Goal: Task Accomplishment & Management: Use online tool/utility

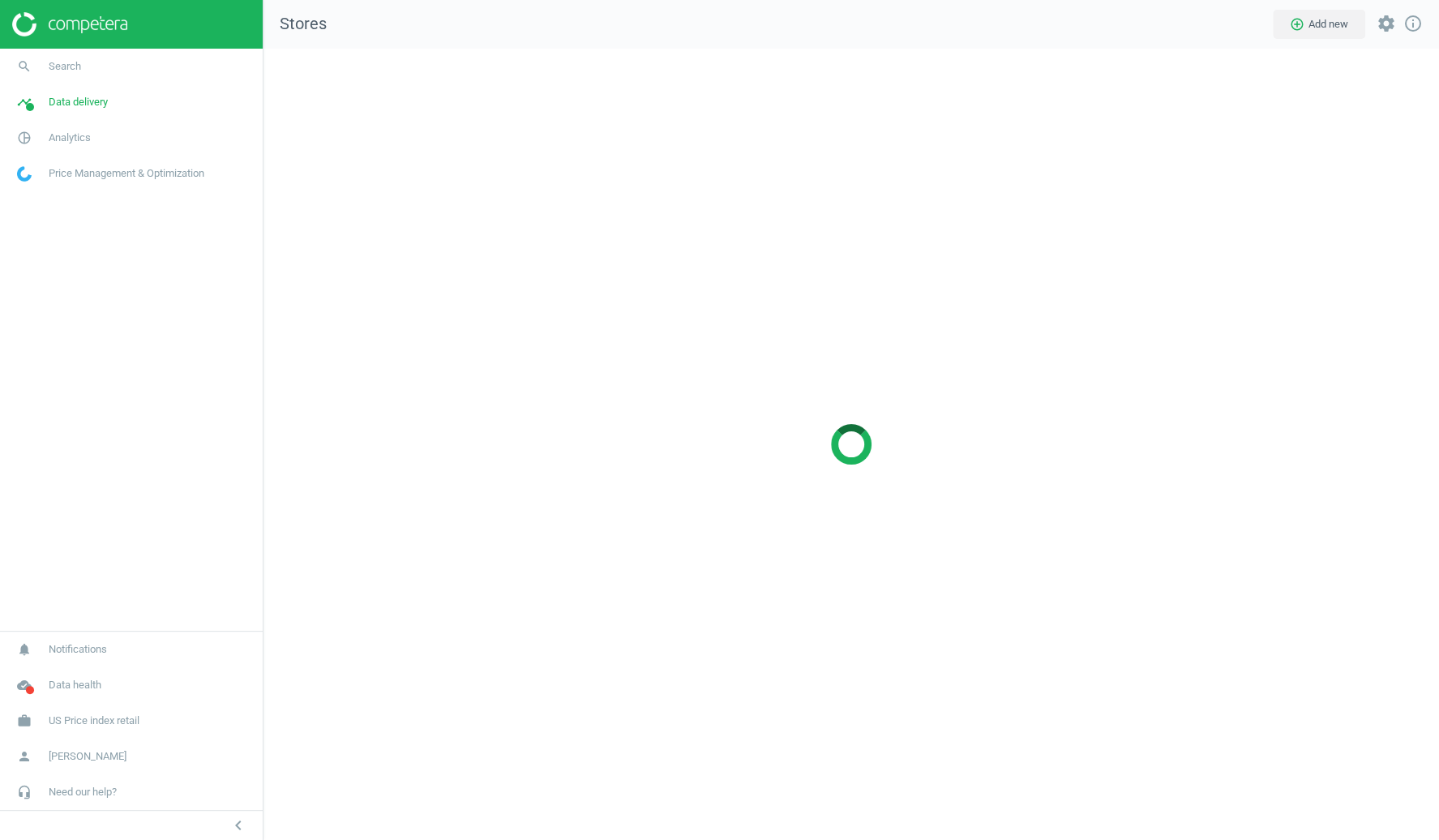
scroll to position [791, 1175]
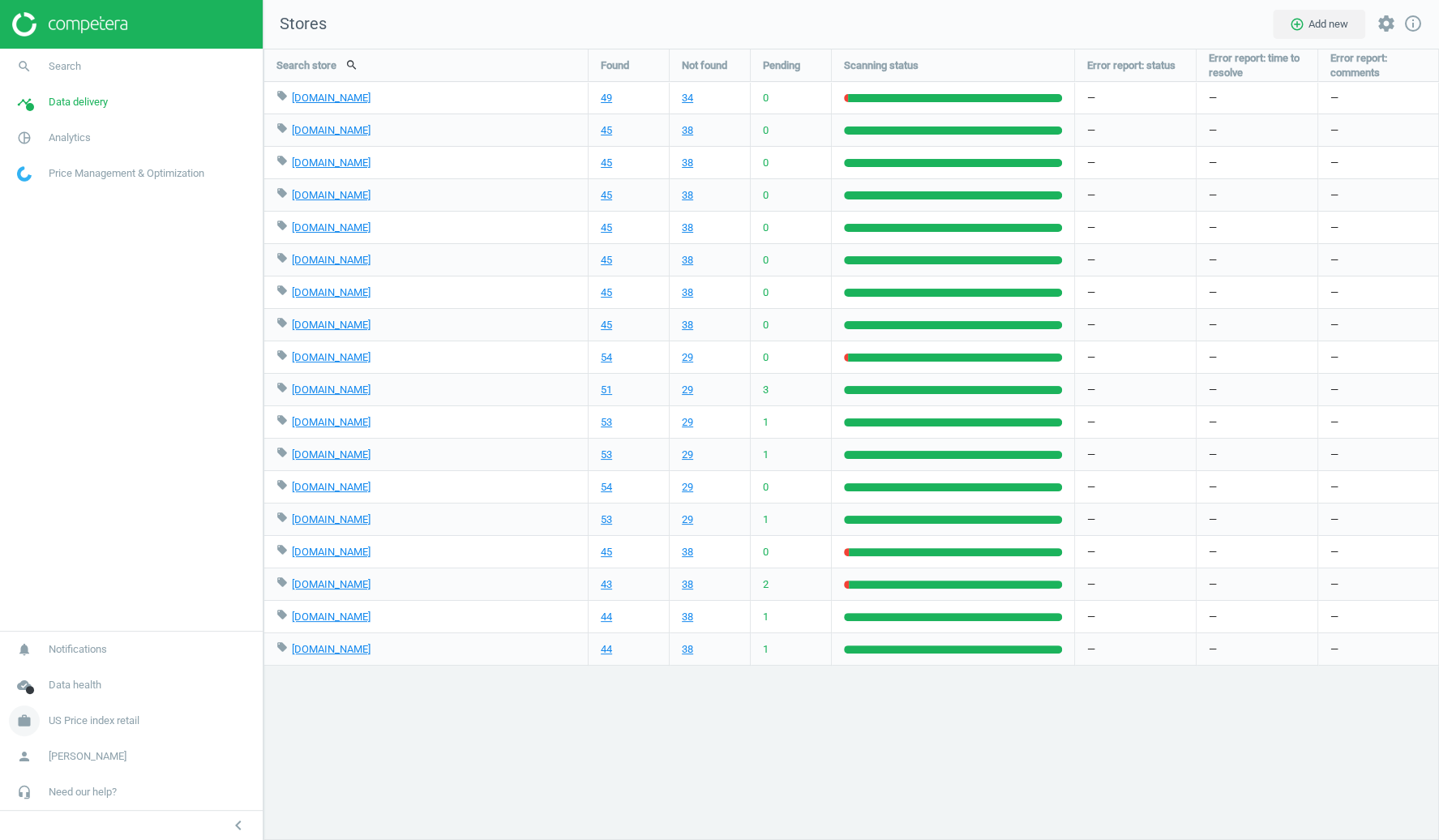
click at [87, 717] on span "US Price index retail" at bounding box center [93, 721] width 91 height 15
click at [53, 670] on span "Switch campaign" at bounding box center [53, 673] width 72 height 13
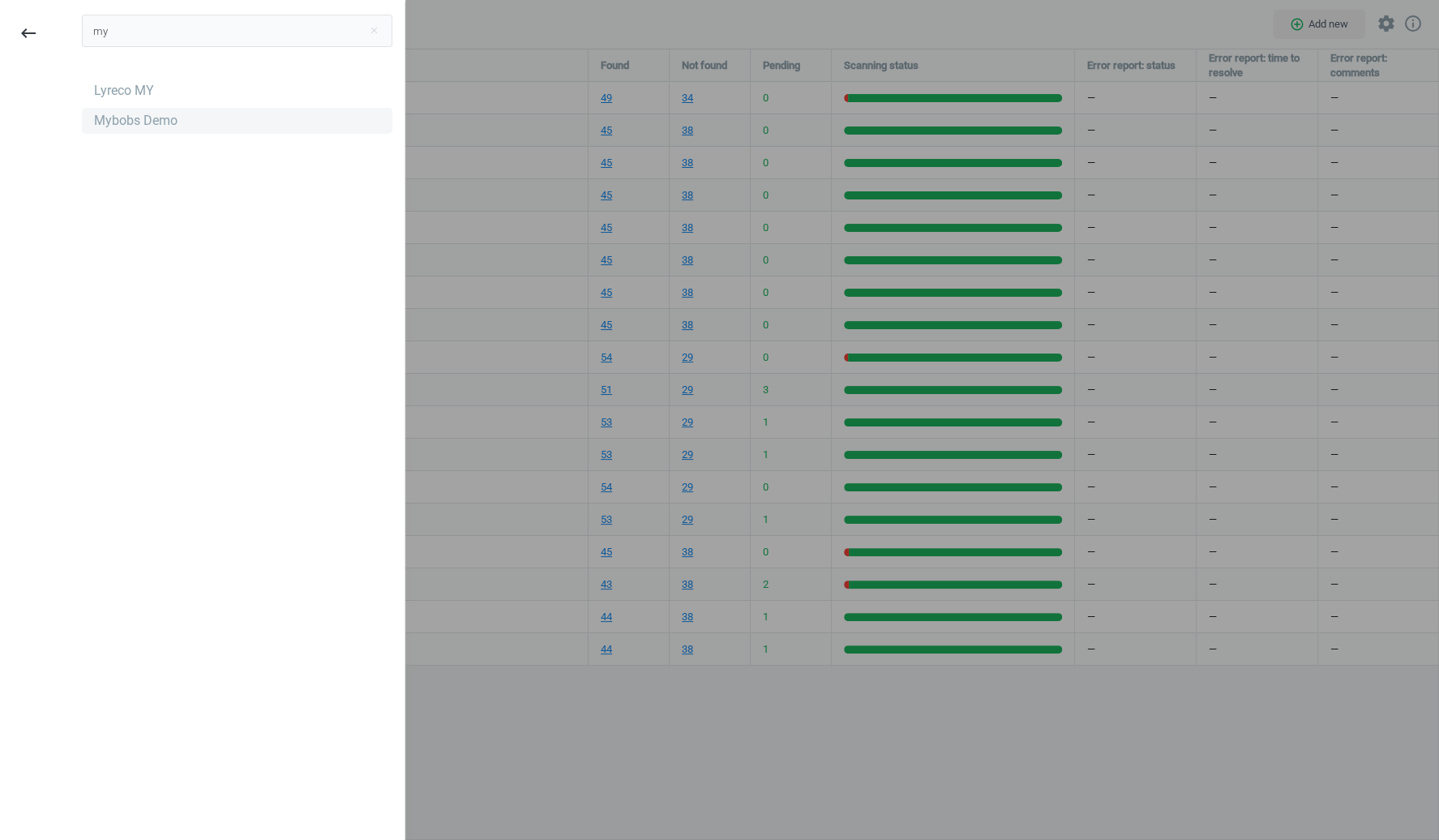
type input "my"
click at [175, 117] on div "Mybobs Demo" at bounding box center [136, 120] width 83 height 17
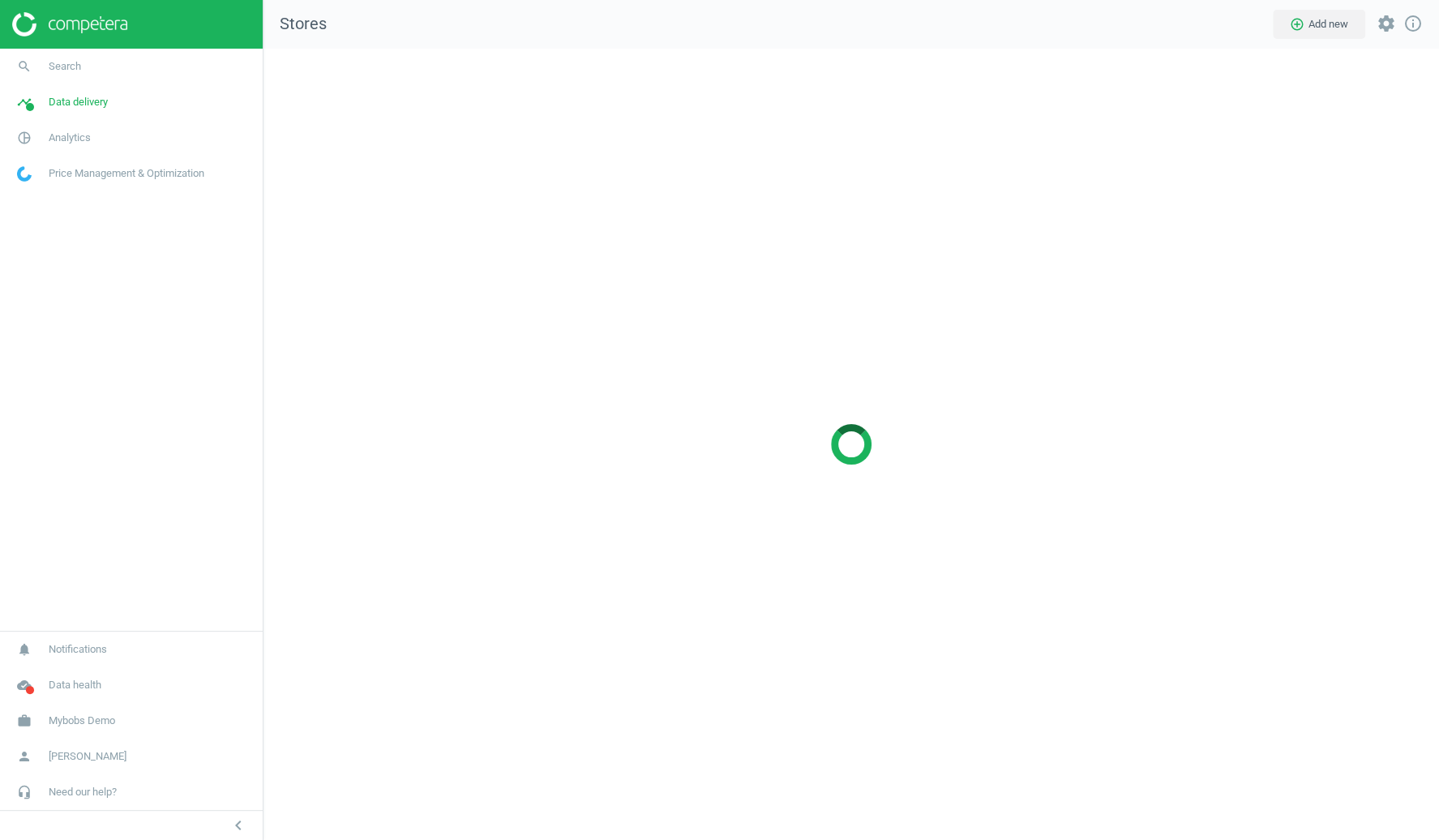
scroll to position [791, 1175]
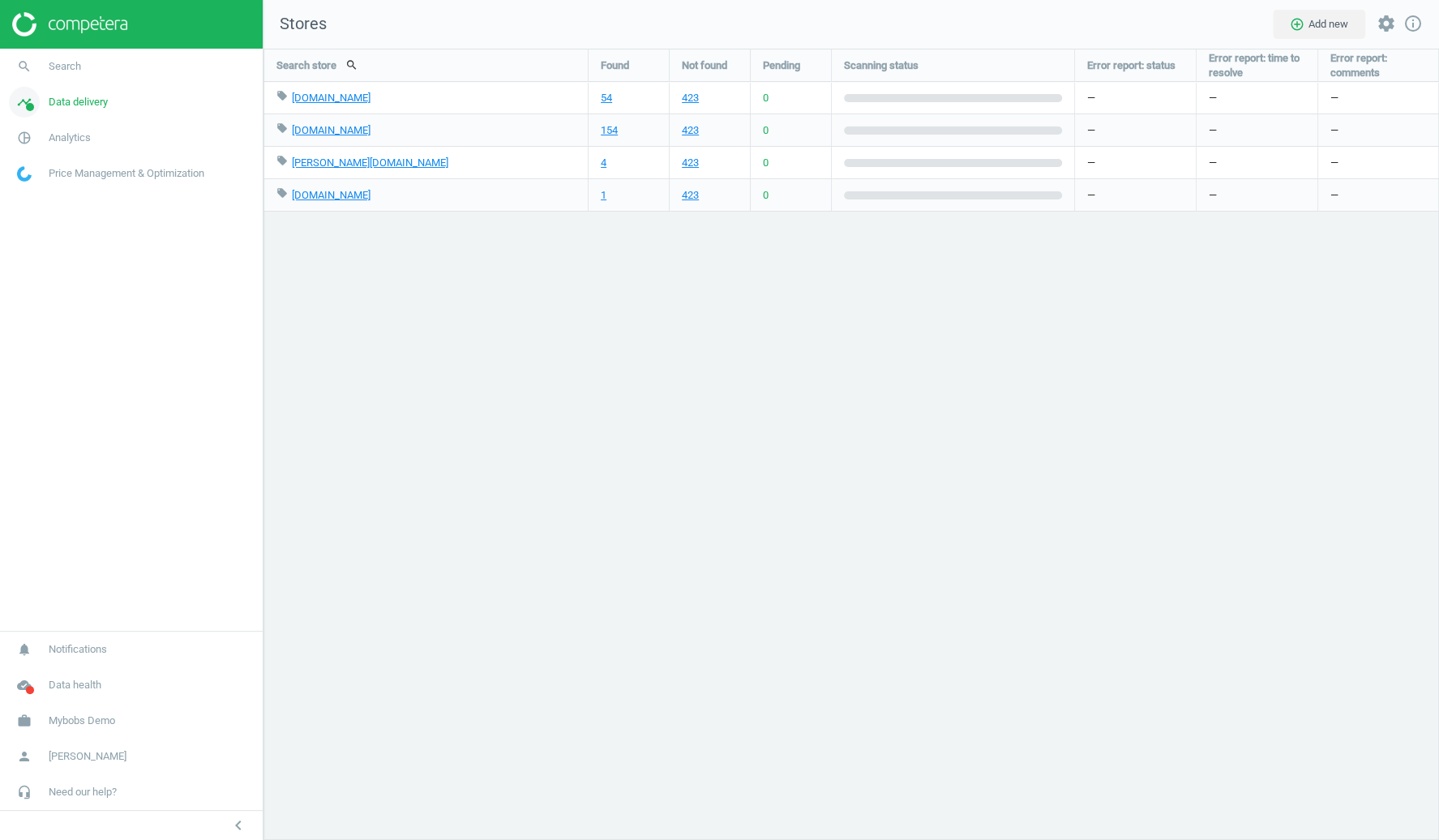
click at [97, 101] on span "Data delivery" at bounding box center [77, 102] width 59 height 15
click at [52, 183] on span "Matches" at bounding box center [35, 185] width 36 height 13
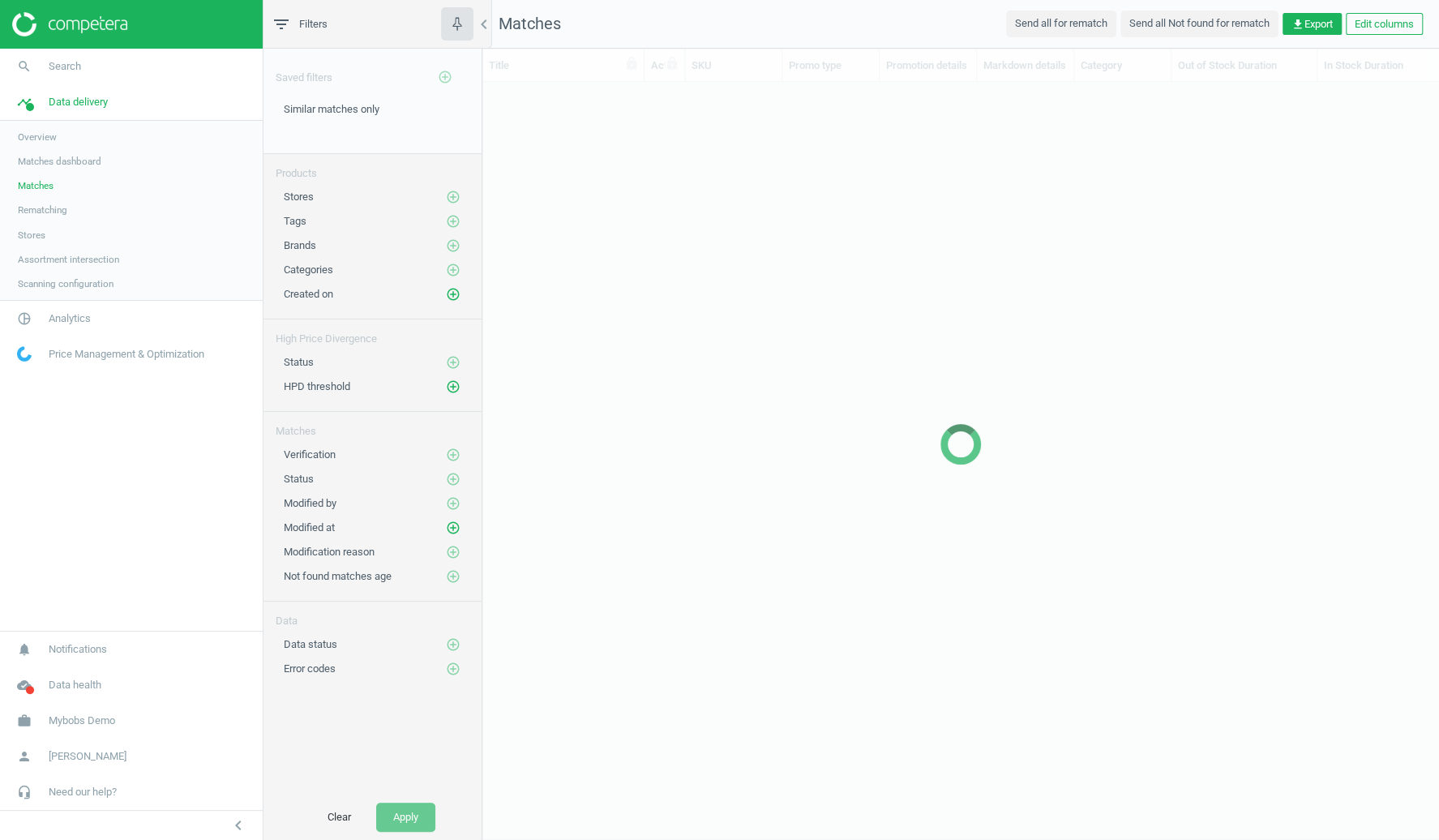
scroll to position [0, 1]
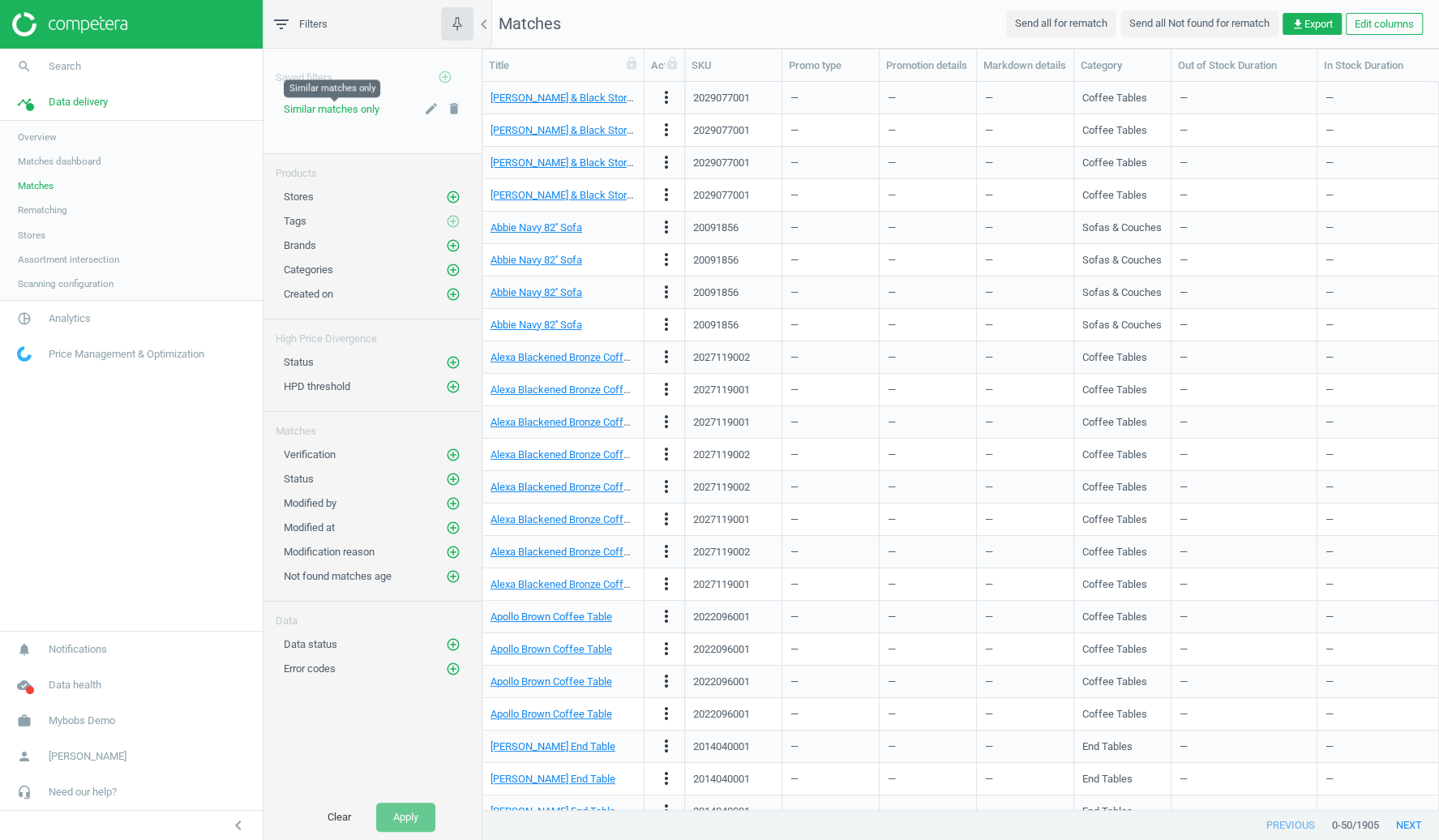
click at [358, 113] on span "Similar matches only" at bounding box center [331, 109] width 96 height 12
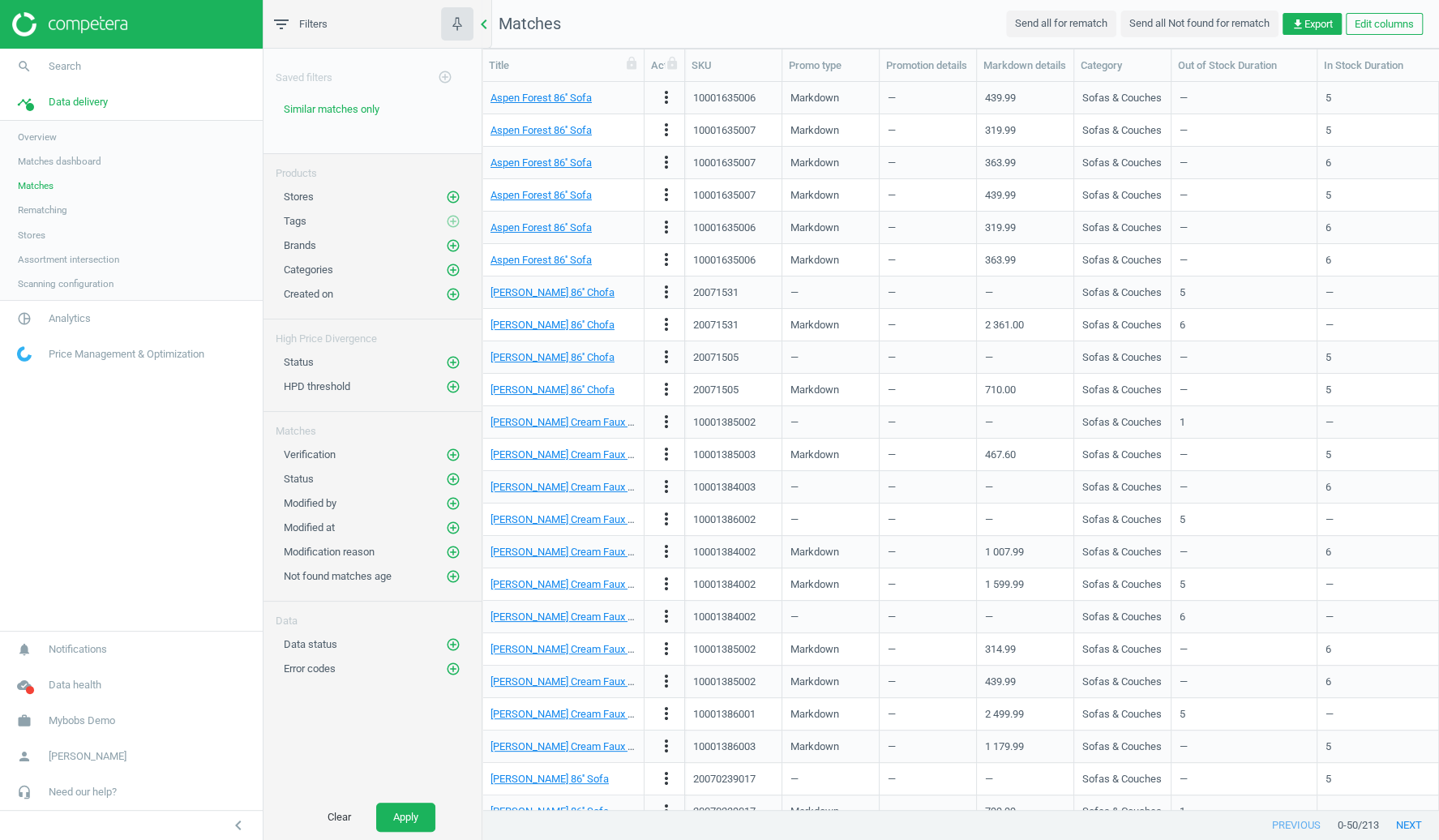
click at [487, 23] on icon "chevron_left" at bounding box center [483, 24] width 19 height 19
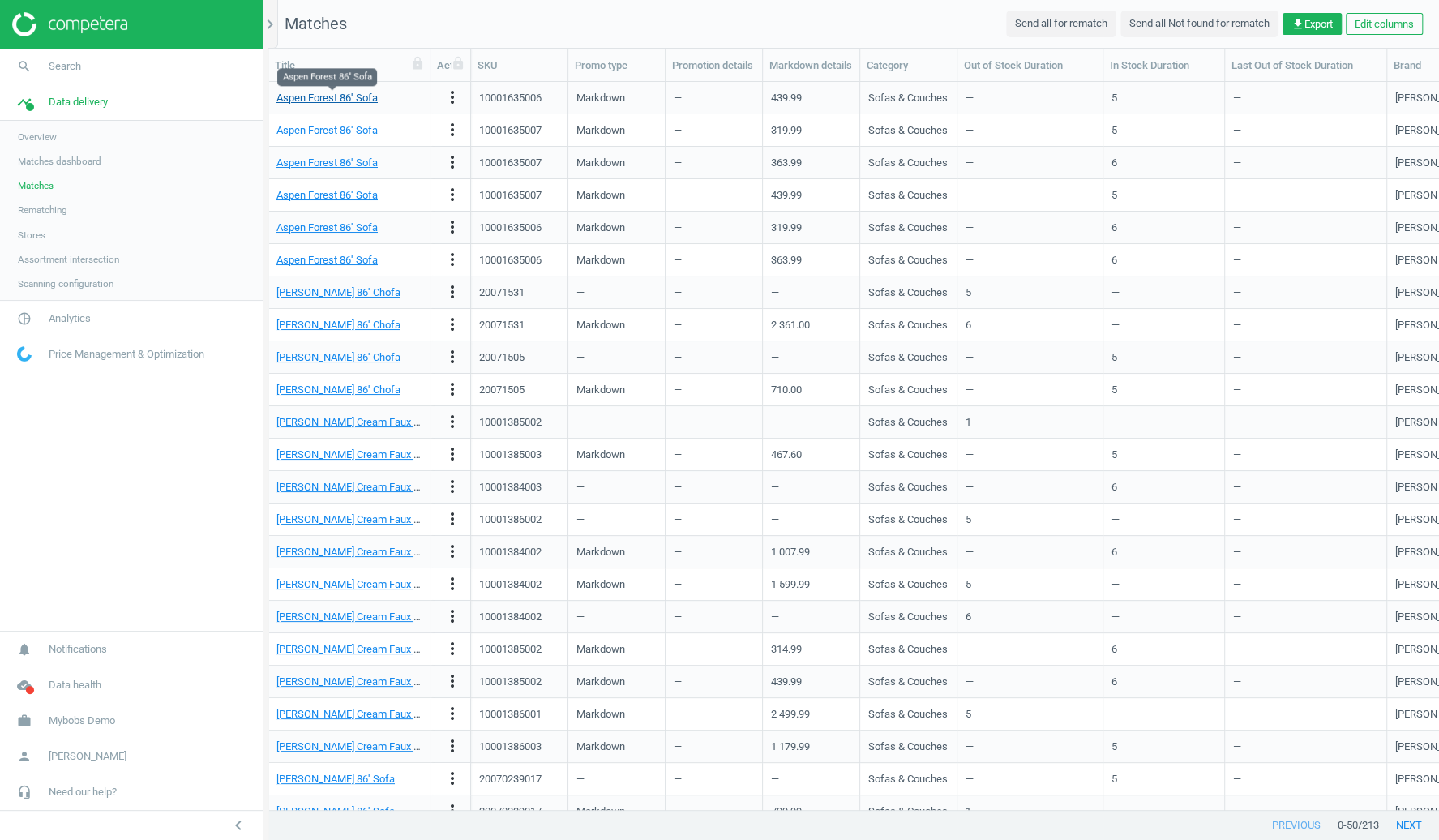
click at [346, 95] on link "Aspen Forest 86'' Sofa" at bounding box center [327, 97] width 101 height 12
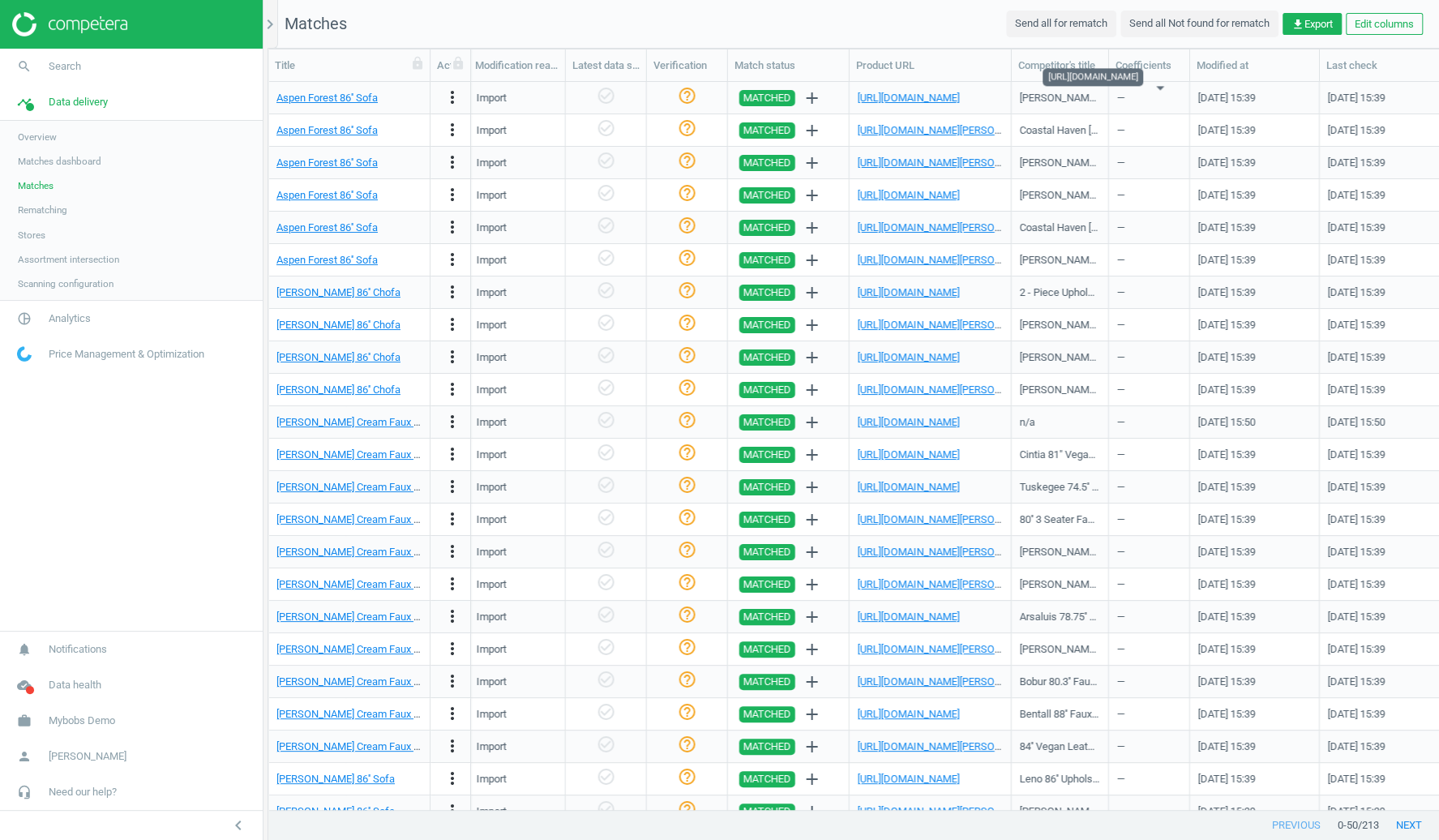
scroll to position [0, 816]
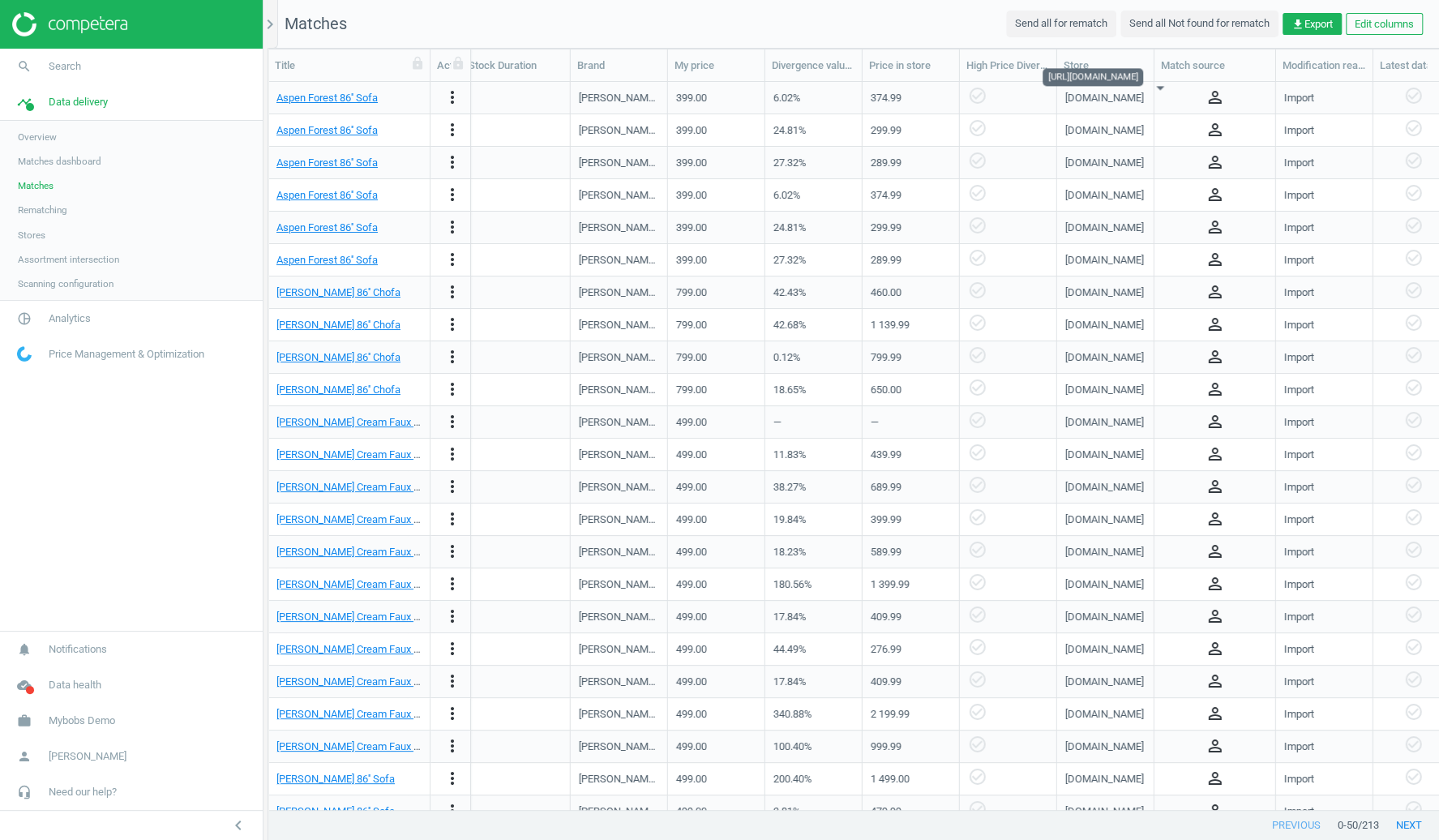
click at [72, 162] on span "Matches dashboard" at bounding box center [59, 161] width 83 height 13
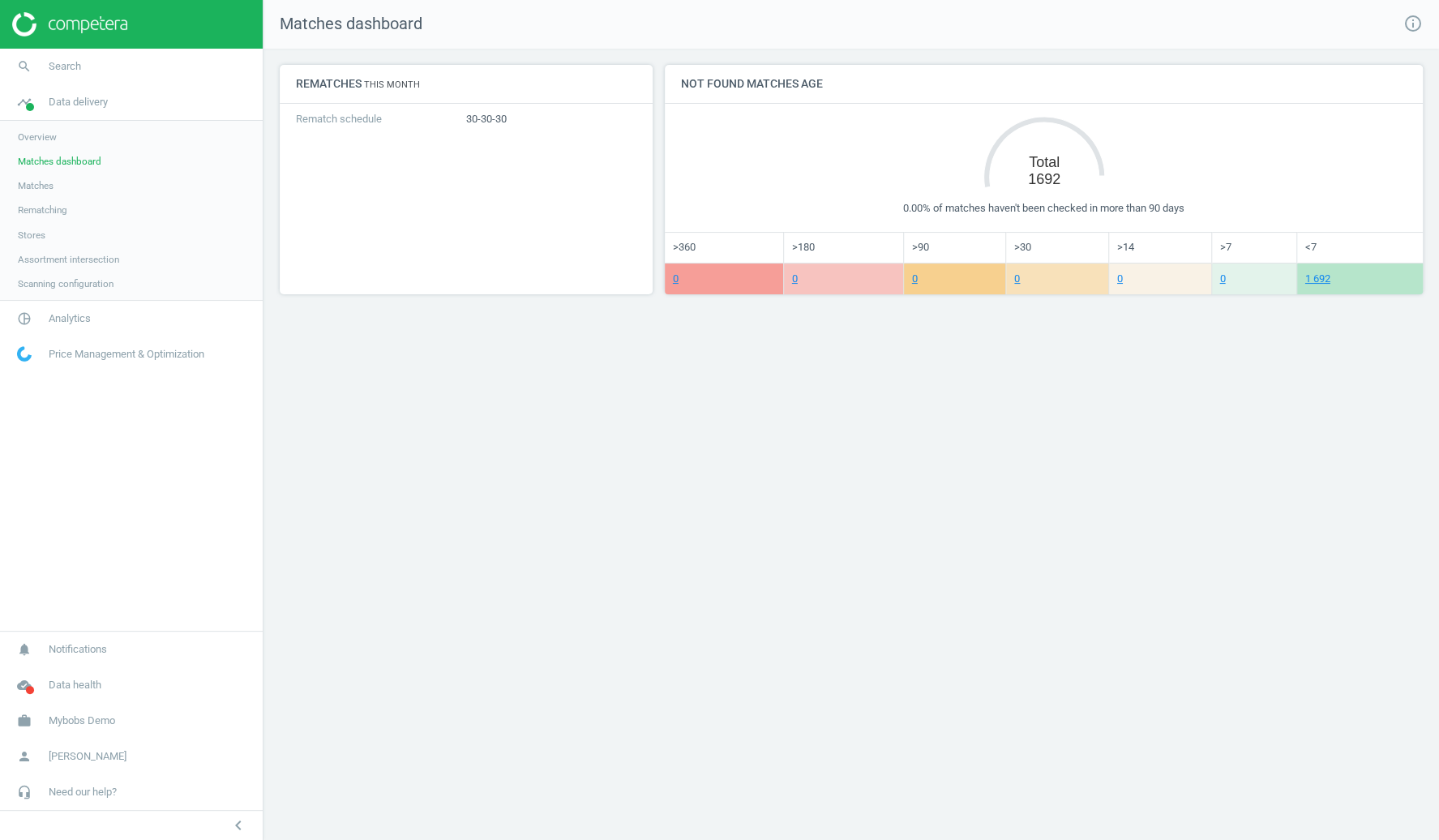
click at [42, 219] on link "Rematching" at bounding box center [131, 210] width 263 height 24
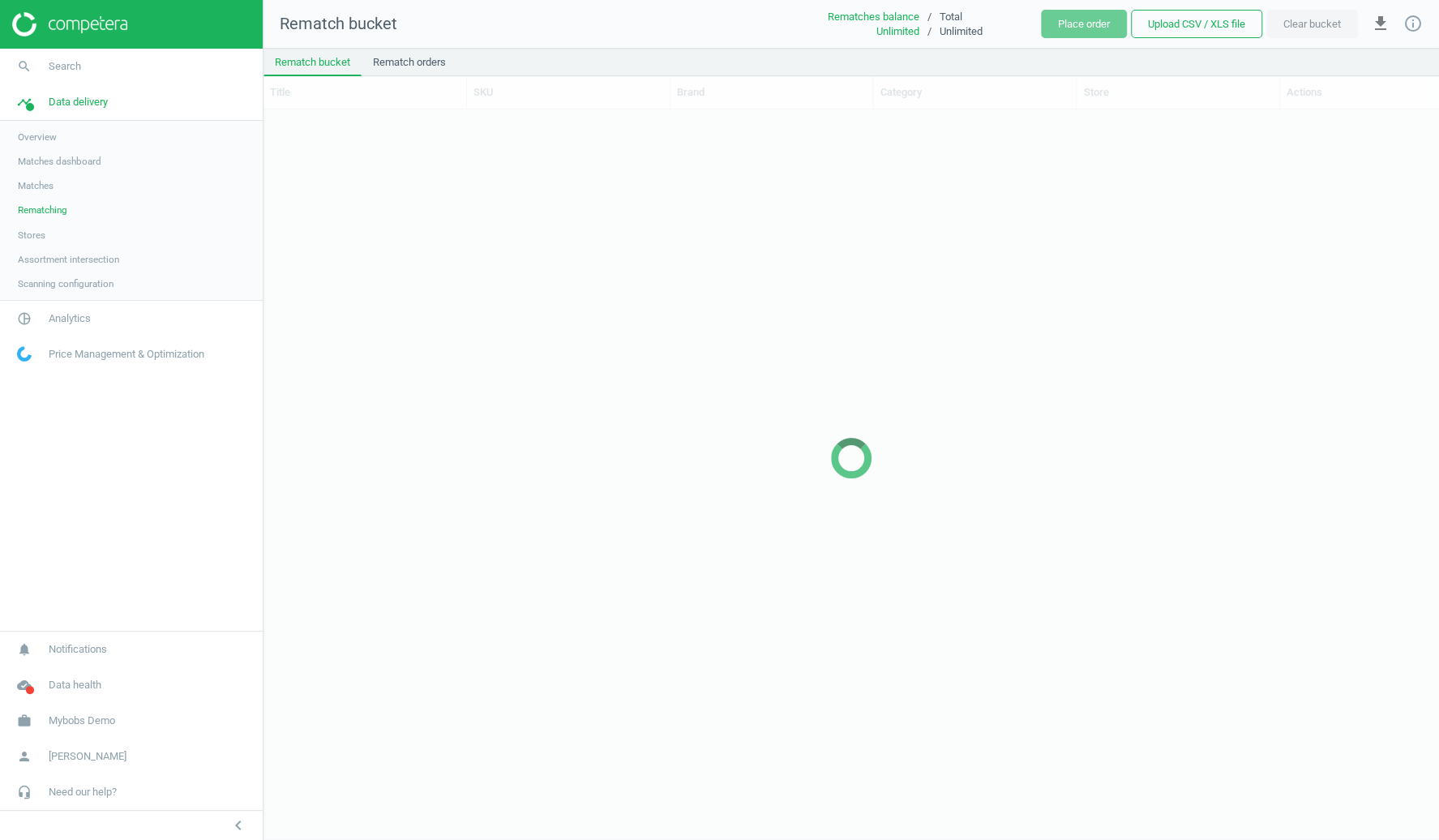
scroll to position [729, 1174]
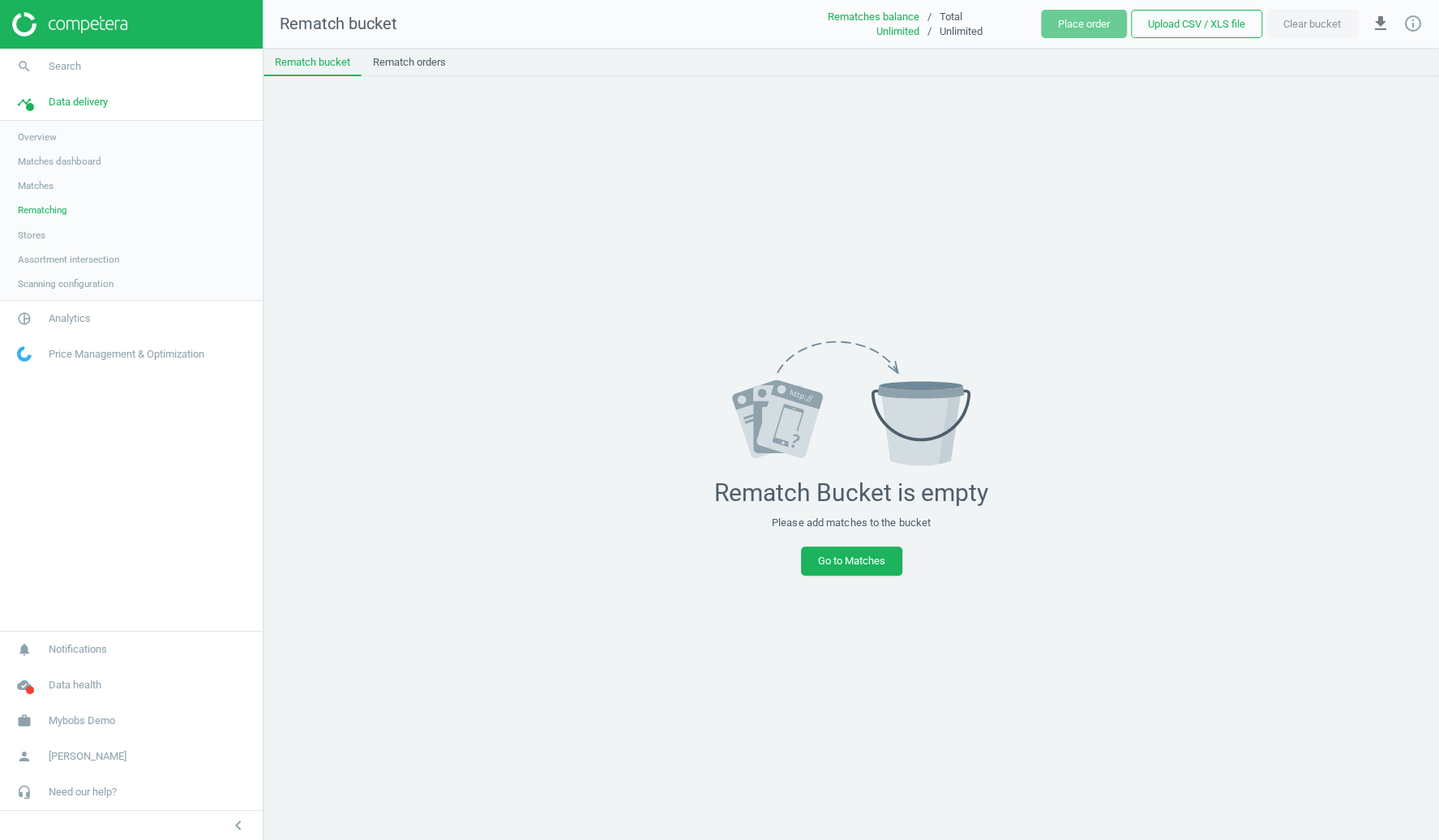
click at [41, 131] on span "Overview" at bounding box center [37, 137] width 39 height 13
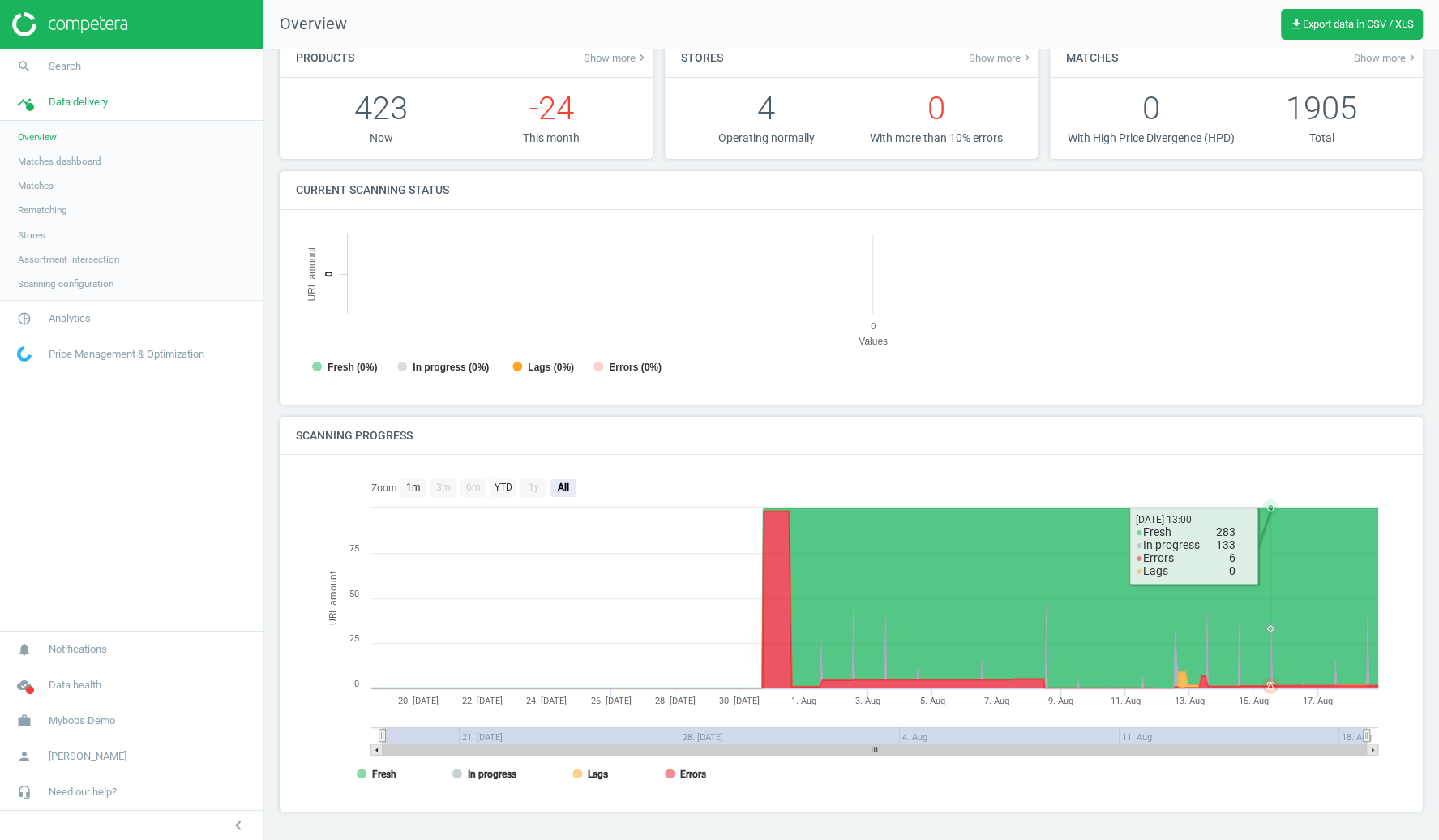
scroll to position [13, 0]
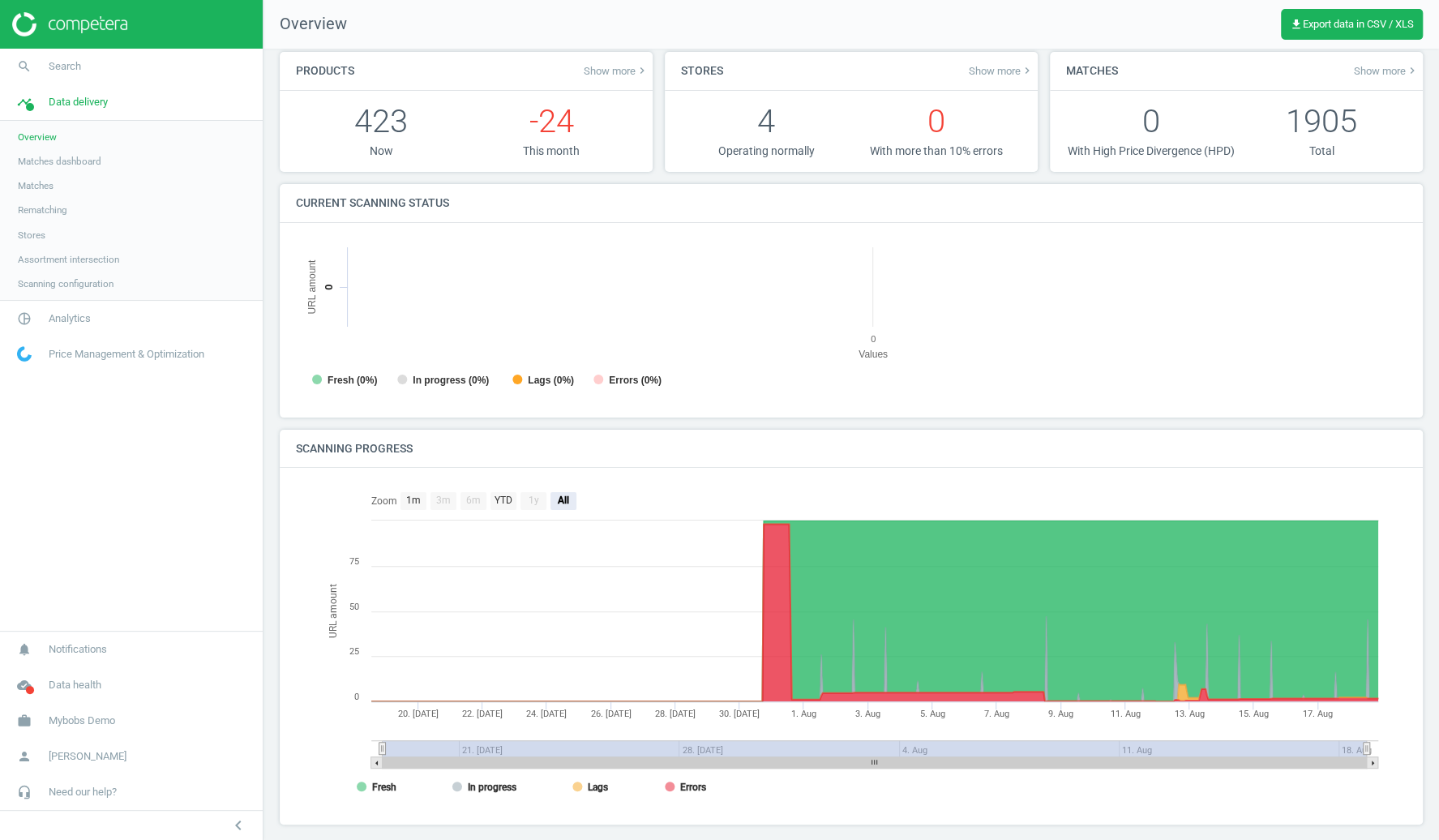
drag, startPoint x: 388, startPoint y: 757, endPoint x: 1199, endPoint y: 755, distance: 811.0
click at [1201, 756] on rect at bounding box center [874, 748] width 984 height 16
drag, startPoint x: 376, startPoint y: 759, endPoint x: 1152, endPoint y: 745, distance: 776.1
click at [1152, 745] on rect at bounding box center [851, 646] width 1070 height 324
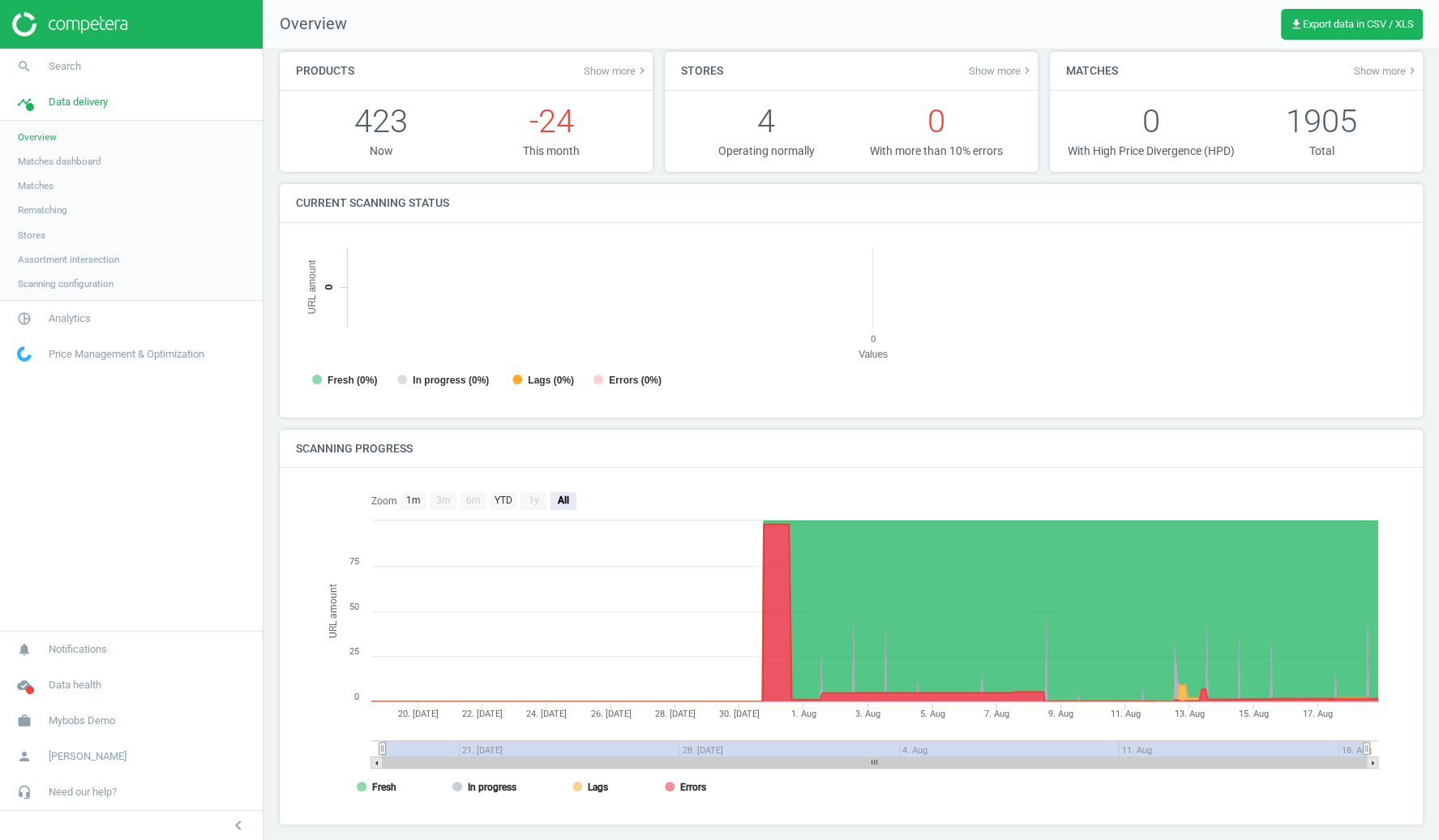
click at [1130, 768] on rect at bounding box center [874, 763] width 984 height 12
click at [1150, 756] on rect at bounding box center [874, 748] width 984 height 16
drag, startPoint x: 1150, startPoint y: 763, endPoint x: 1331, endPoint y: 762, distance: 181.0
click at [1331, 756] on rect at bounding box center [874, 748] width 984 height 16
drag, startPoint x: 1359, startPoint y: 758, endPoint x: 1451, endPoint y: 756, distance: 92.0
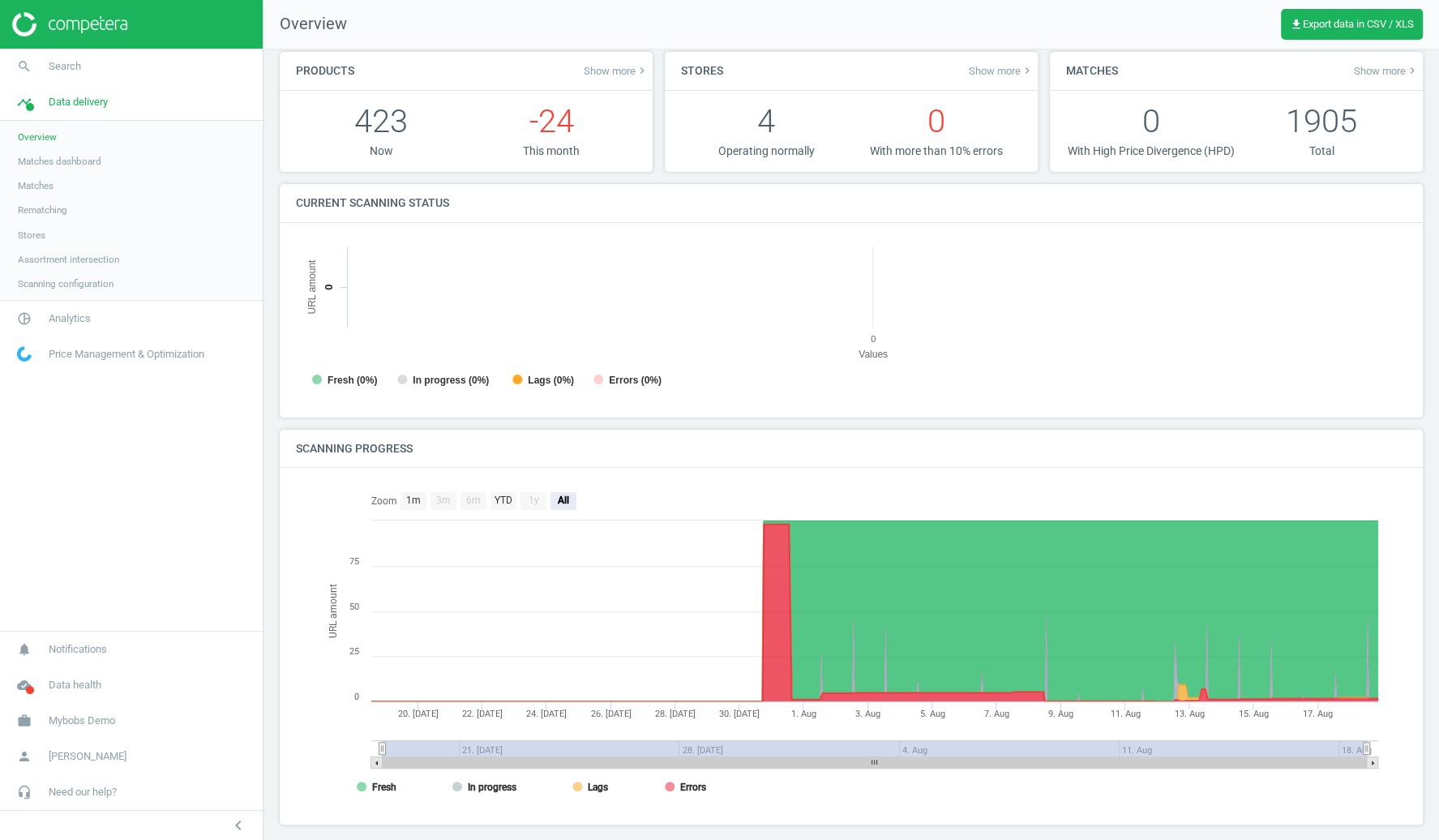
click at [1438, 756] on html "Group 2 Created with Sketch. ic/cloud_download/grey600 Created with Sketch. gra…" at bounding box center [720, 420] width 1439 height 840
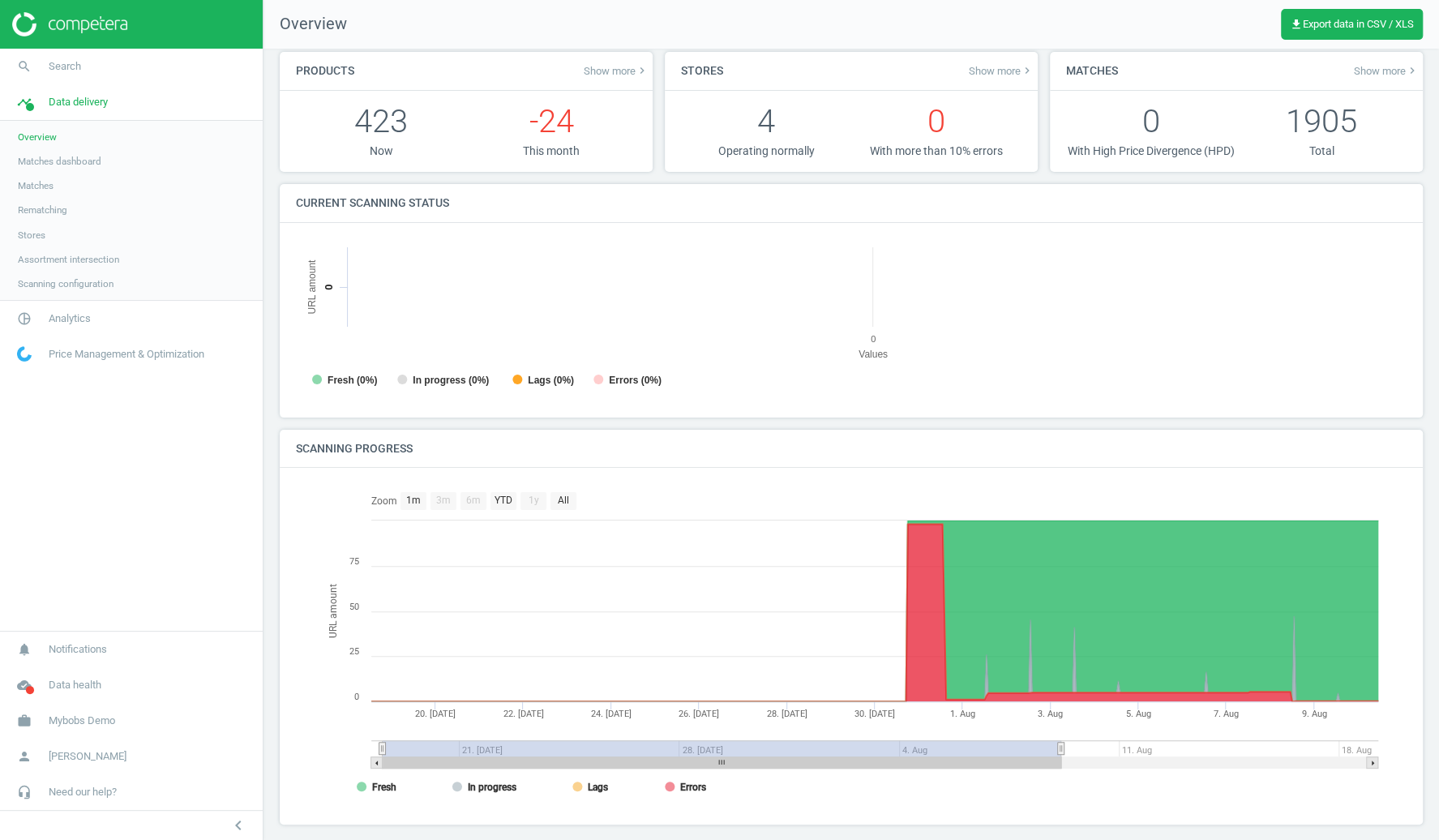
drag, startPoint x: 1367, startPoint y: 753, endPoint x: 988, endPoint y: 784, distance: 380.3
click at [988, 784] on icon "Created with Highstock 6.2.0 URL amount 20. Jul 22. Jul 24. Jul 26. Jul 28. Jul…" at bounding box center [851, 646] width 1070 height 324
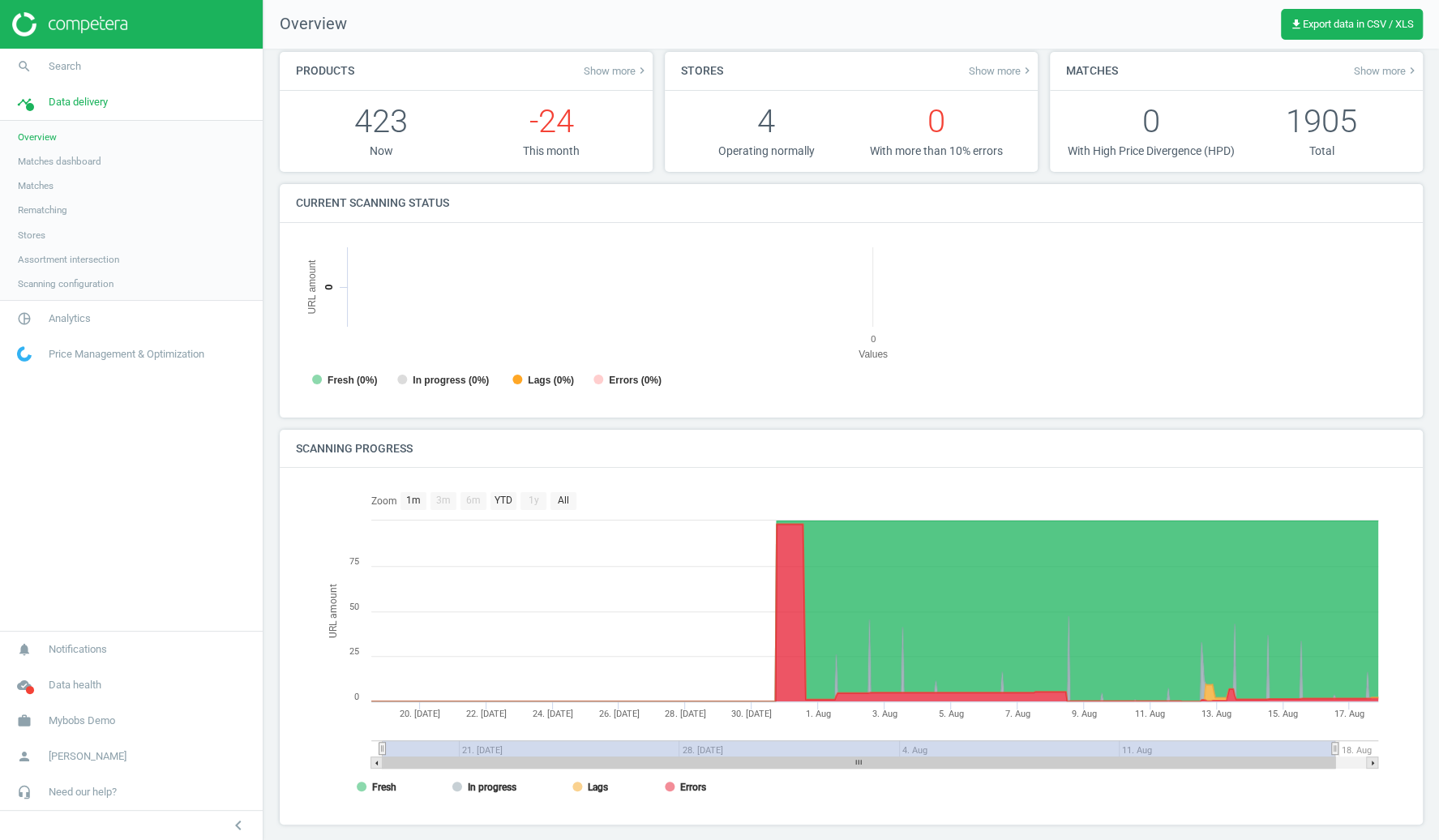
drag, startPoint x: 987, startPoint y: 759, endPoint x: 1454, endPoint y: 755, distance: 467.0
click at [1438, 755] on html "Group 2 Created with Sketch. ic/cloud_download/grey600 Created with Sketch. gra…" at bounding box center [720, 420] width 1439 height 840
click at [53, 185] on span "Matches" at bounding box center [35, 185] width 36 height 13
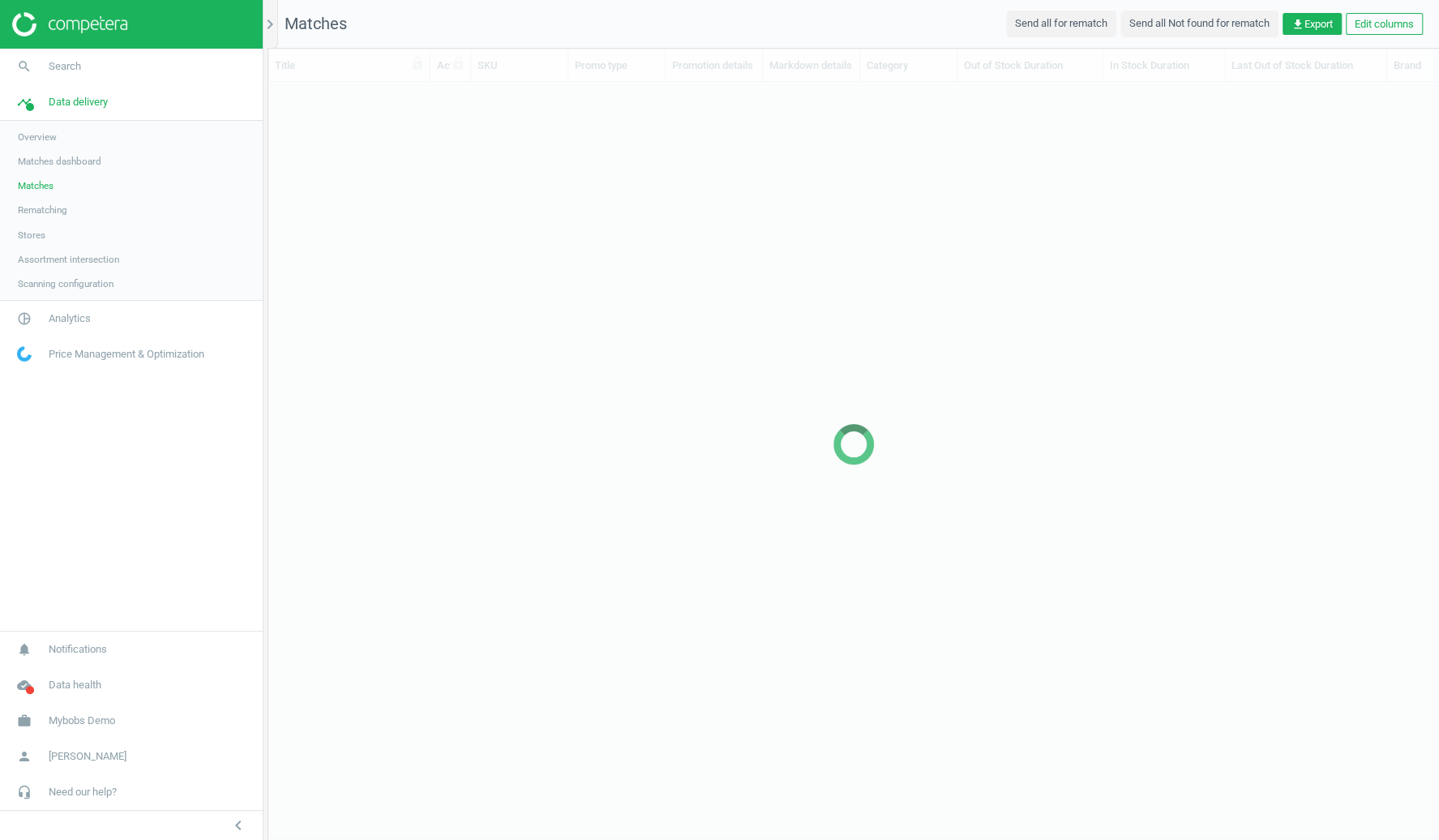
scroll to position [0, 1]
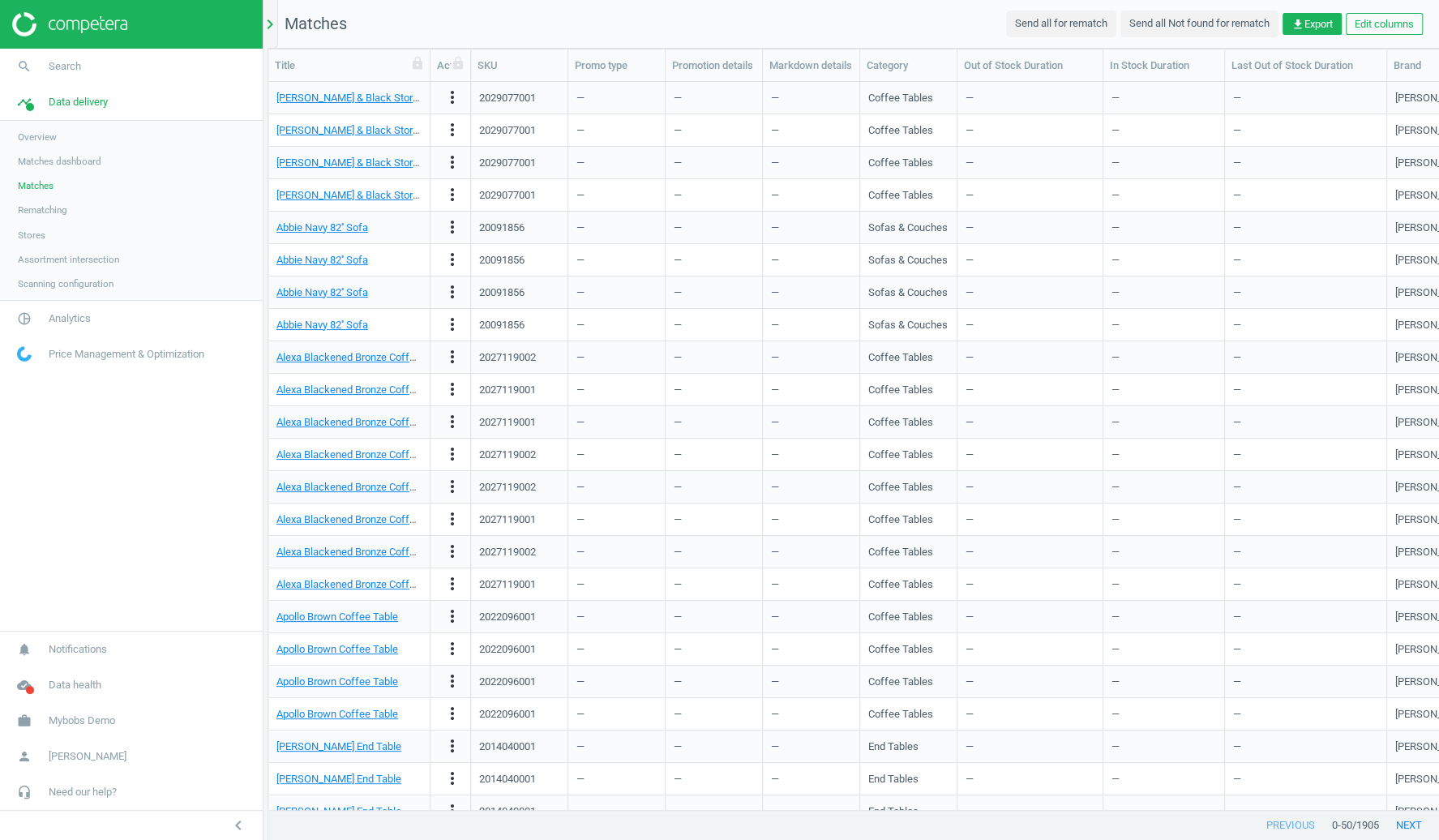
click at [277, 27] on icon "chevron_right" at bounding box center [270, 24] width 19 height 19
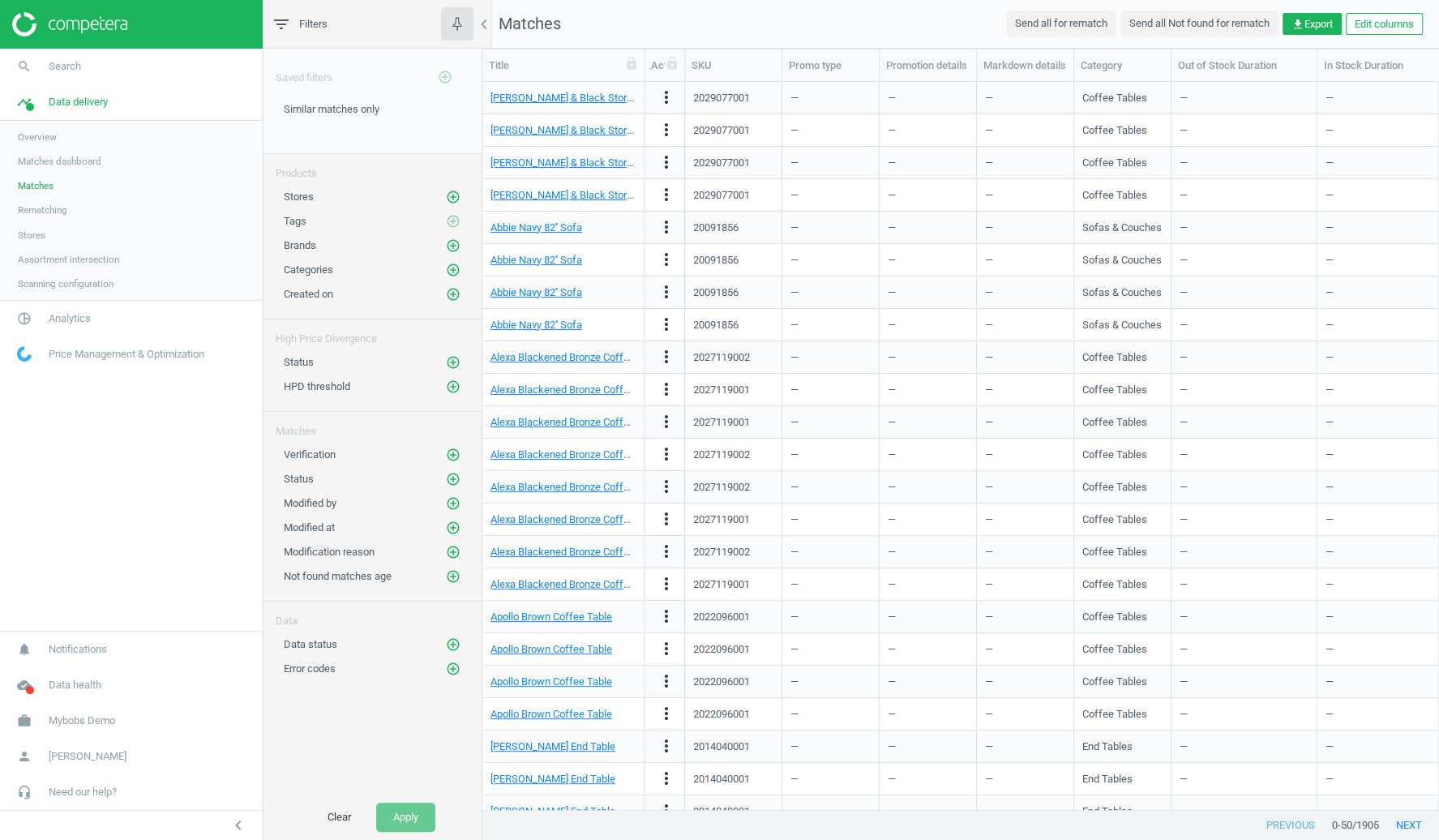
scroll to position [728, 956]
click at [371, 112] on span "Similar matches only" at bounding box center [331, 109] width 96 height 12
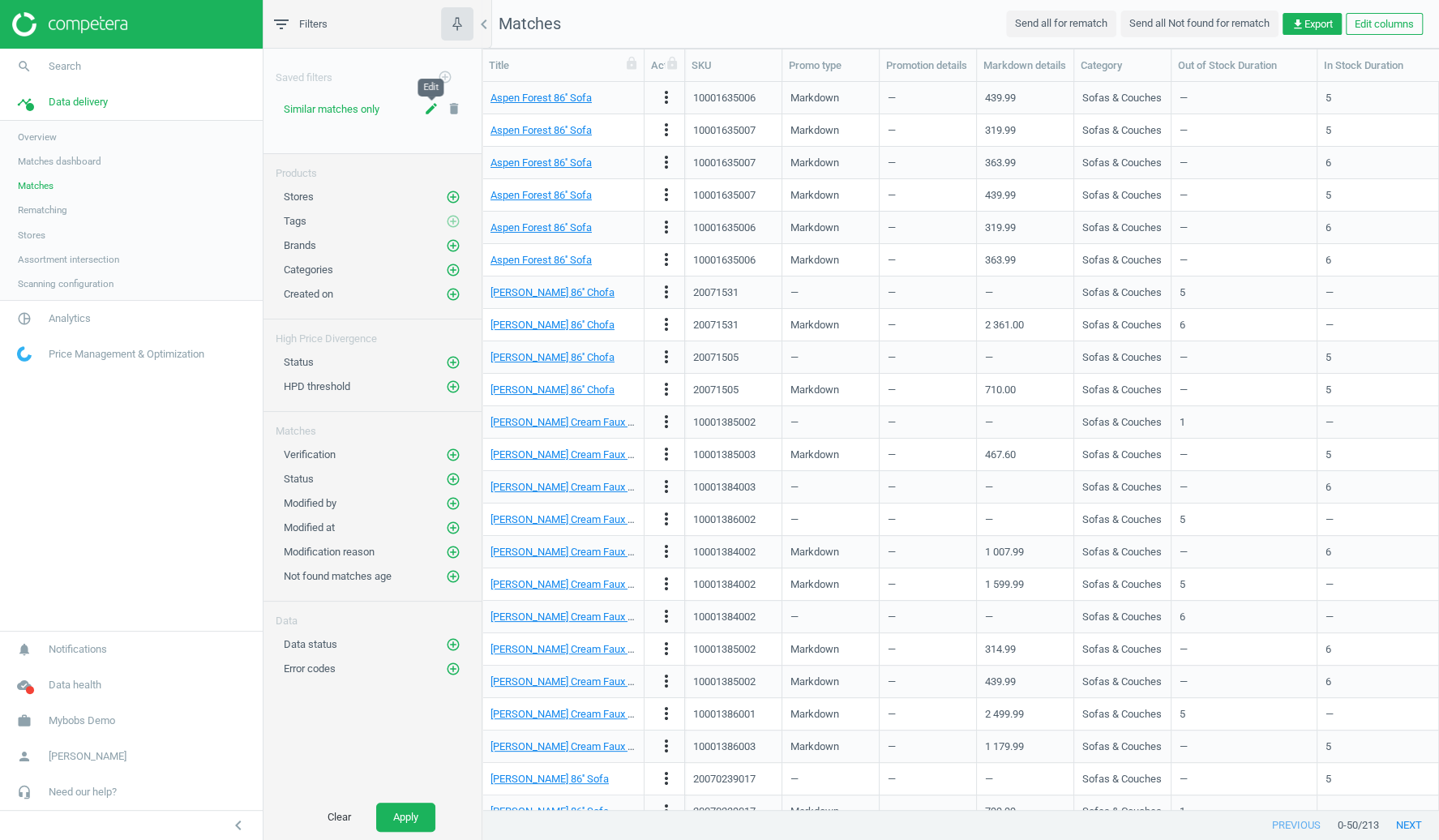
click at [437, 109] on icon "edit" at bounding box center [432, 109] width 15 height 15
click at [389, 113] on input "Similar matches only" at bounding box center [372, 111] width 177 height 19
type input "Similar matches"
click at [430, 137] on icon "check" at bounding box center [429, 143] width 13 height 13
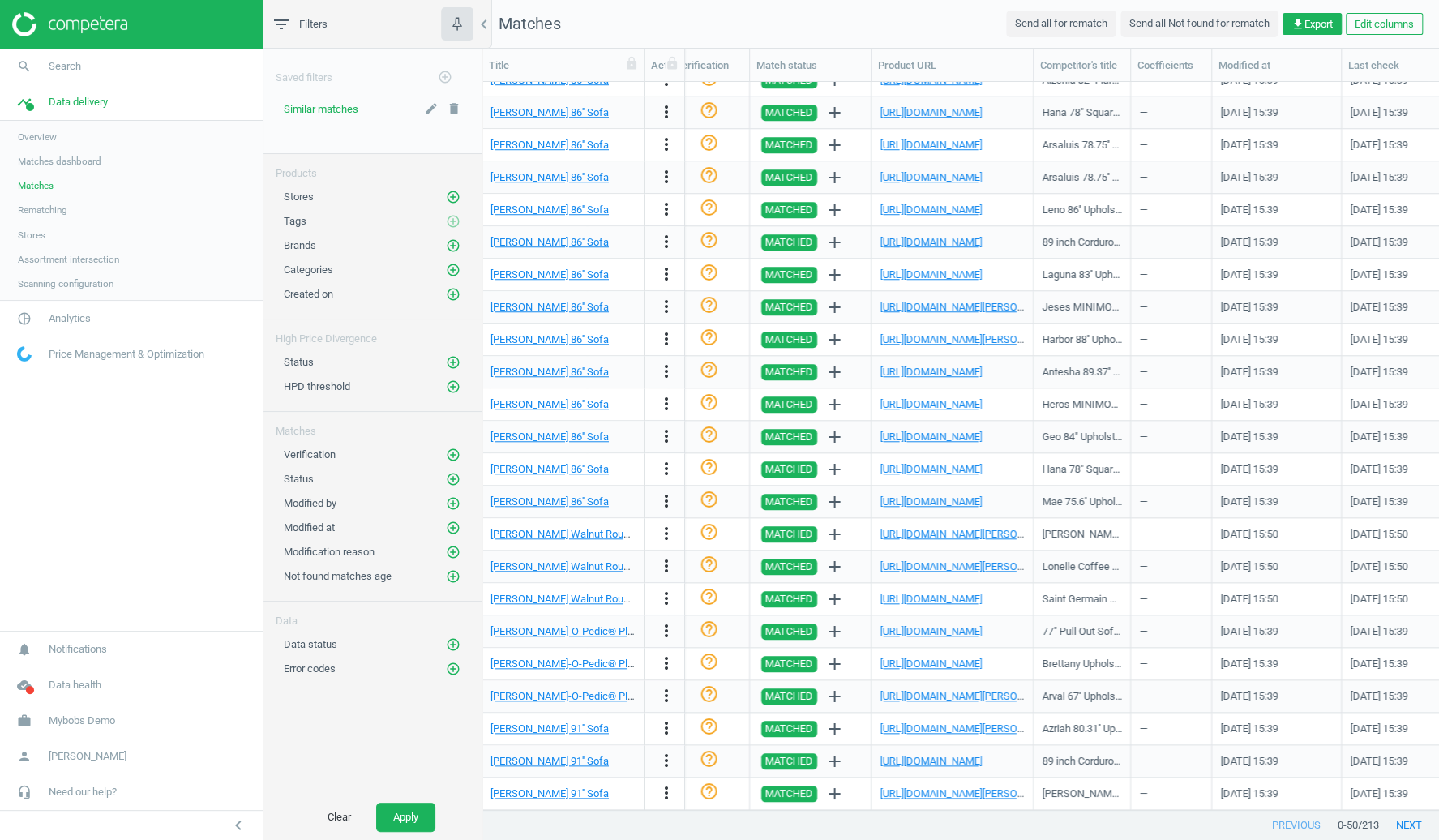
scroll to position [0, 1872]
